Goal: Communication & Community: Answer question/provide support

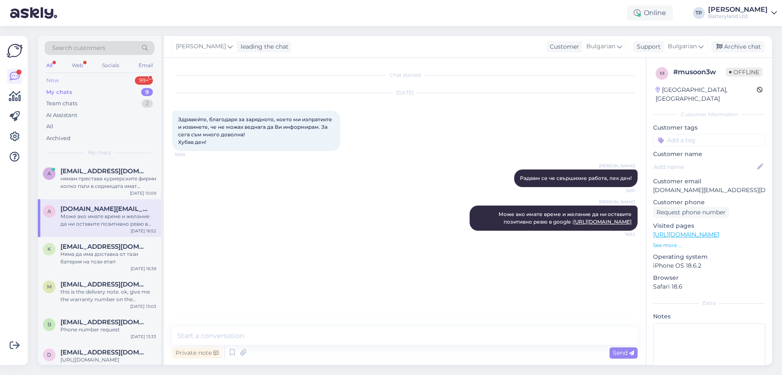
click at [124, 80] on div "New 99+" at bounding box center [100, 81] width 110 height 12
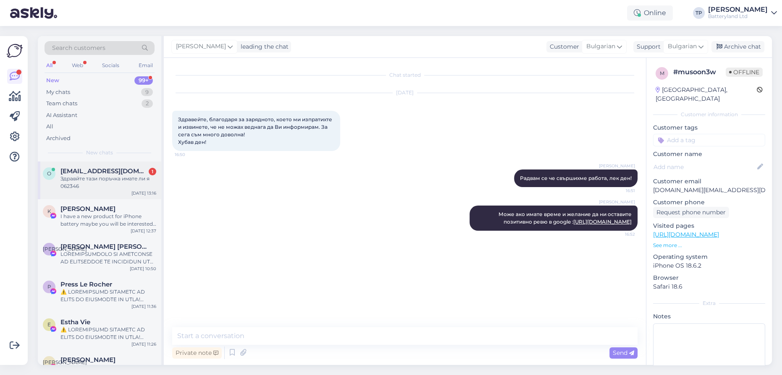
click at [113, 169] on div "[EMAIL_ADDRESS][DOMAIN_NAME] 1" at bounding box center [108, 172] width 96 height 8
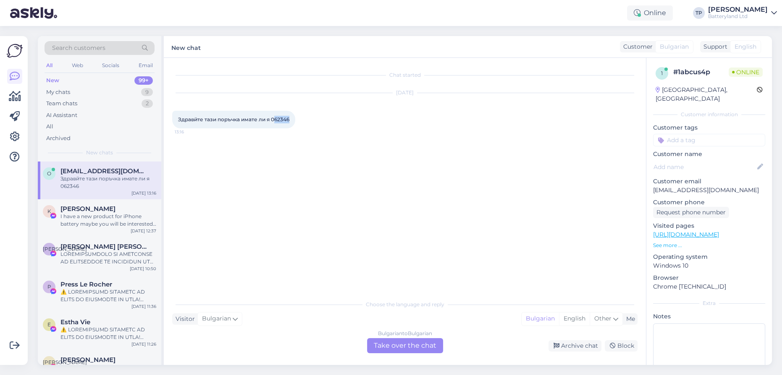
drag, startPoint x: 275, startPoint y: 118, endPoint x: 294, endPoint y: 121, distance: 19.7
click at [294, 121] on div "Здравйте тази поръчка имате ли я 062346 13:16" at bounding box center [233, 120] width 123 height 18
copy span "62346"
click at [387, 341] on div "Bulgarian to Bulgarian Take over the chat" at bounding box center [405, 346] width 76 height 15
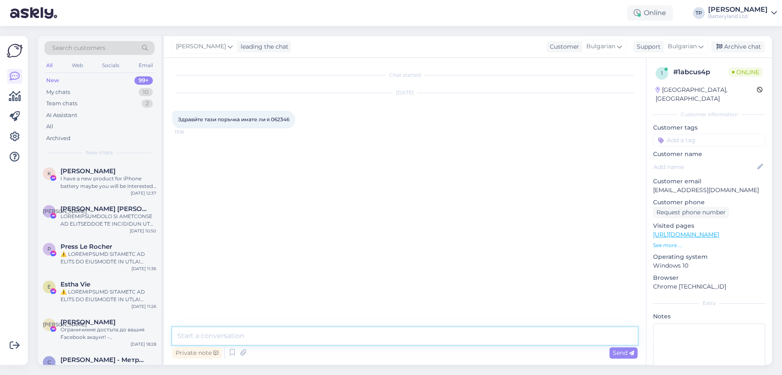
click at [261, 339] on textarea at bounding box center [404, 337] width 465 height 18
type textarea "Z"
type textarea "Здравейте, [DEMOGRAPHIC_DATA] я батерията"
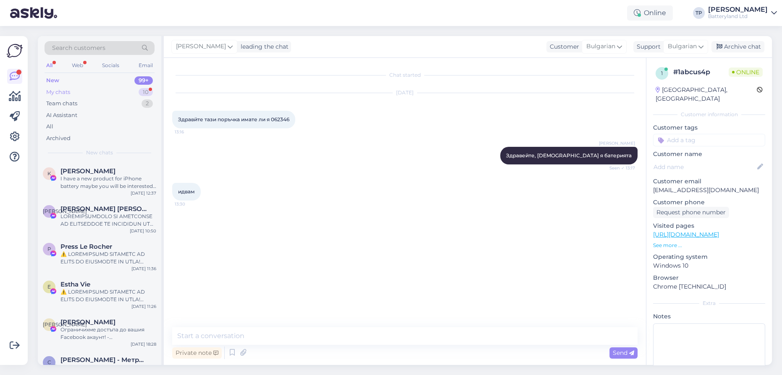
click at [139, 90] on div "10" at bounding box center [146, 92] width 14 height 8
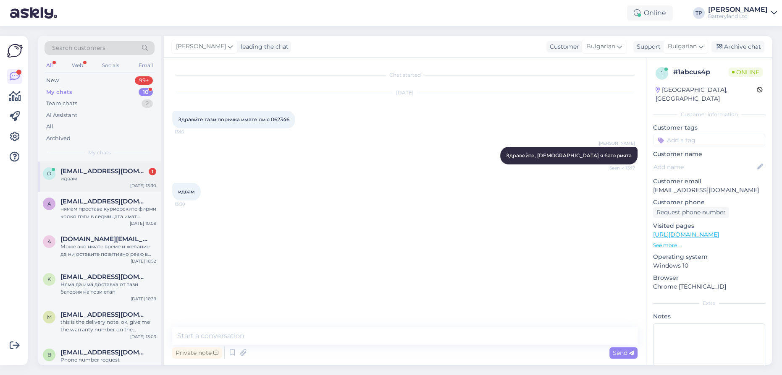
click at [132, 172] on div "[EMAIL_ADDRESS][DOMAIN_NAME] 1" at bounding box center [108, 172] width 96 height 8
click at [245, 334] on textarea at bounding box center [404, 337] width 465 height 18
type textarea "OK"
drag, startPoint x: 274, startPoint y: 118, endPoint x: 299, endPoint y: 119, distance: 24.8
click at [295, 119] on div "Здравйте тази поръчка имате ли я 062346 13:16" at bounding box center [233, 120] width 123 height 18
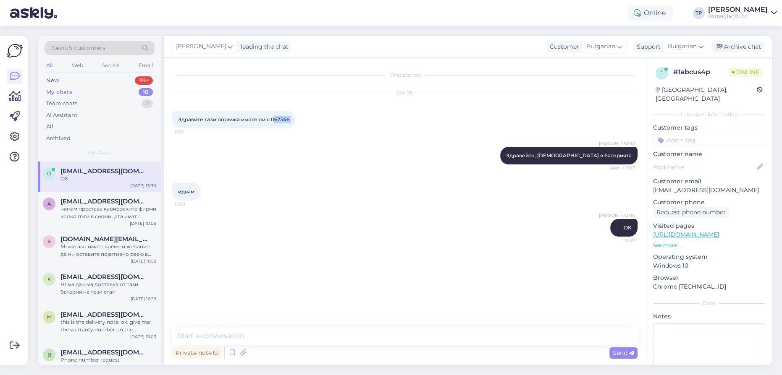
copy div "62346 13:16"
